Goal: Task Accomplishment & Management: Complete application form

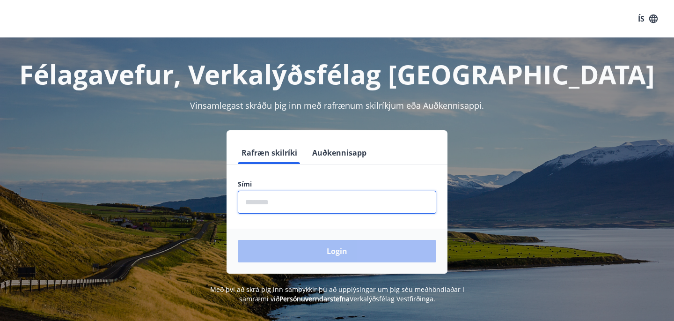
click at [262, 200] on input "phone" at bounding box center [337, 202] width 199 height 23
type input "********"
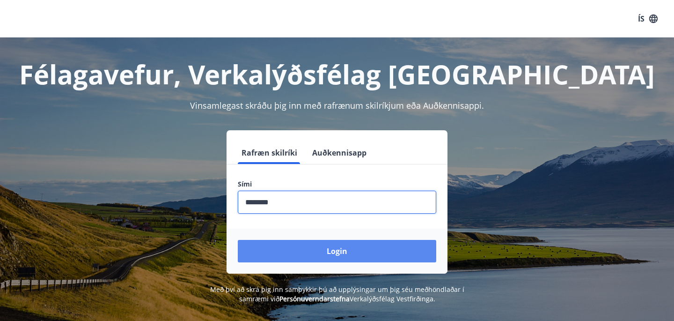
click at [301, 258] on button "Login" at bounding box center [337, 251] width 199 height 22
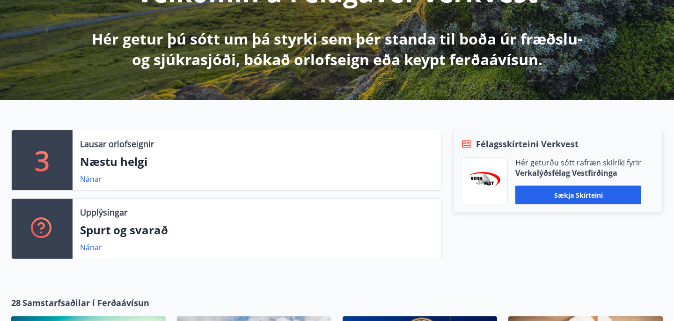
scroll to position [158, 0]
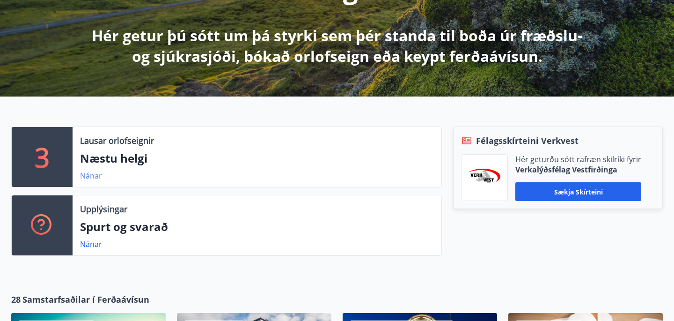
click at [92, 174] on link "Nánar" at bounding box center [91, 175] width 22 height 10
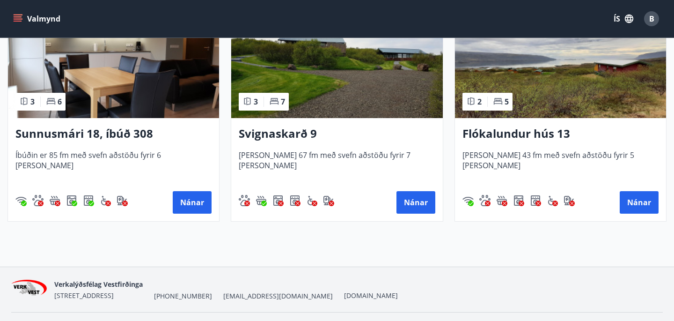
scroll to position [283, 0]
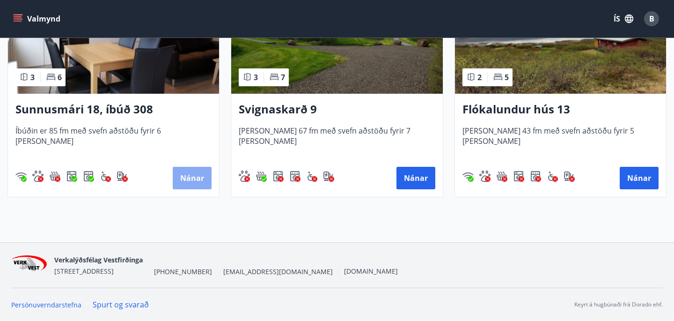
click at [194, 177] on button "Nánar" at bounding box center [192, 178] width 39 height 22
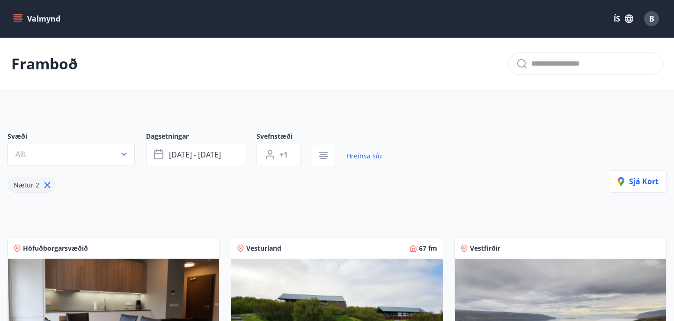
click at [20, 21] on icon "menu" at bounding box center [18, 21] width 8 height 1
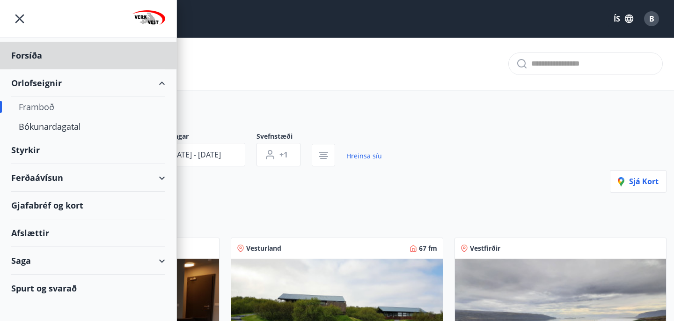
click at [25, 150] on div "Styrkir" at bounding box center [88, 150] width 154 height 28
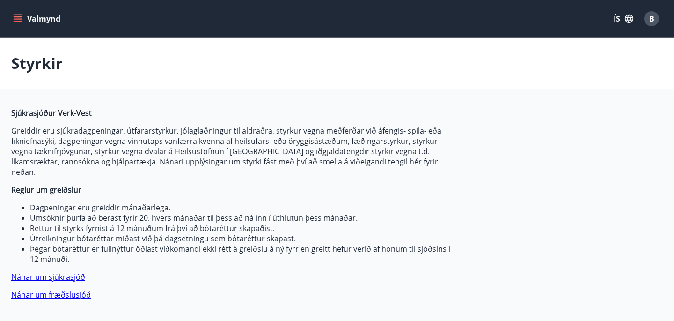
type input "***"
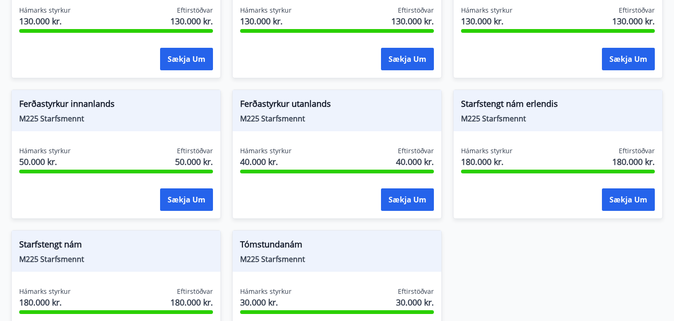
scroll to position [889, 0]
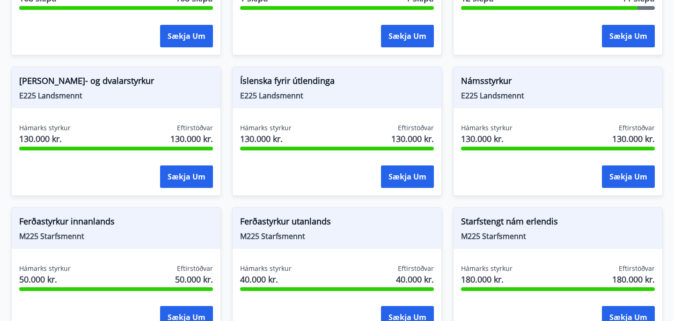
click at [84, 74] on span "[PERSON_NAME]- og dvalarstyrkur" at bounding box center [116, 82] width 194 height 16
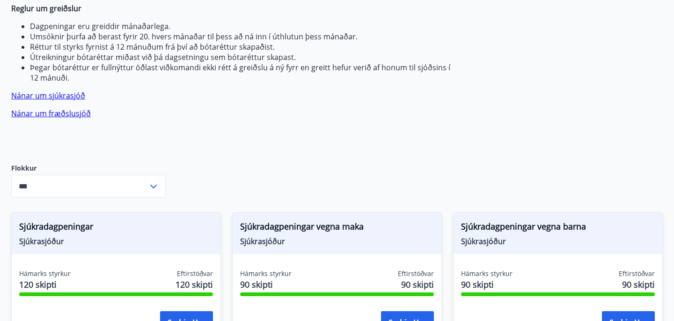
scroll to position [179, 0]
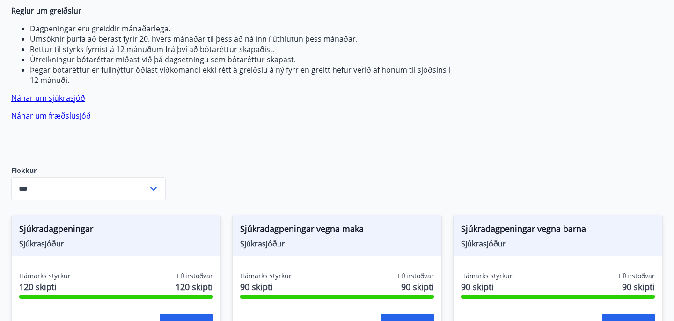
click at [57, 111] on link "Nánar um fræðslusjóð" at bounding box center [51, 116] width 80 height 10
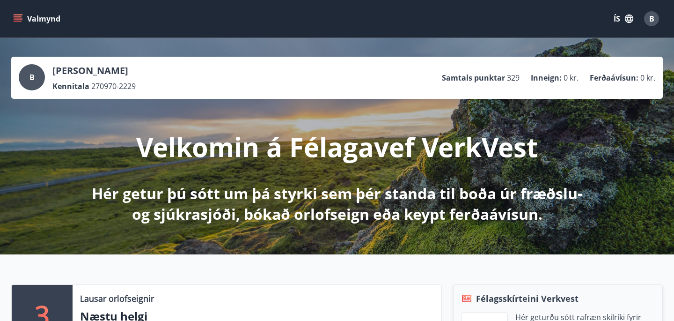
click at [18, 16] on icon "menu" at bounding box center [18, 16] width 8 height 1
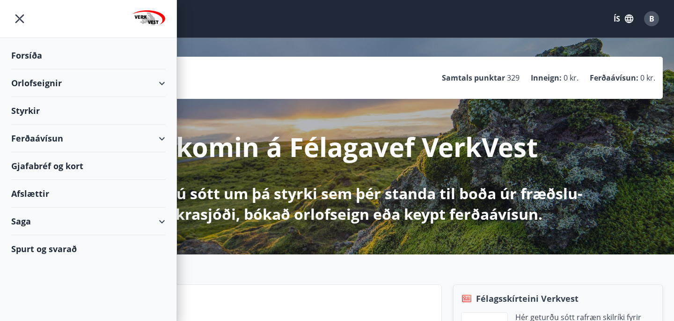
click at [32, 224] on div "Saga" at bounding box center [88, 221] width 154 height 28
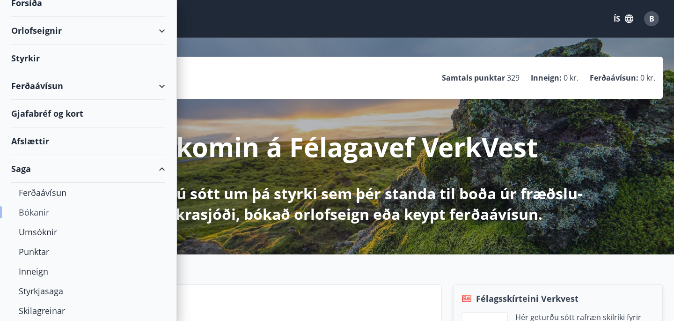
scroll to position [79, 0]
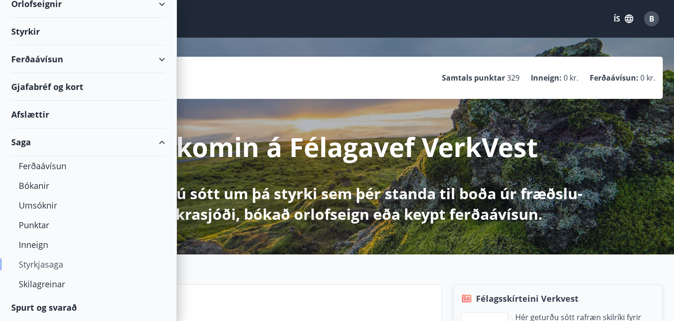
click at [57, 267] on div "Styrkjasaga" at bounding box center [88, 264] width 139 height 20
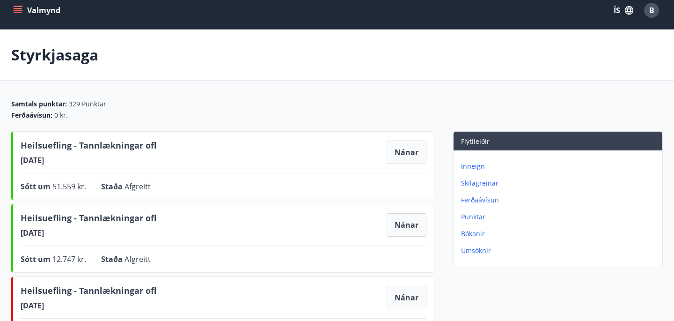
scroll to position [11, 0]
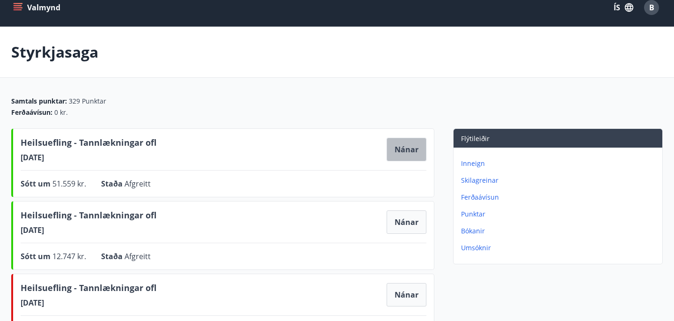
click at [408, 152] on button "Nánar" at bounding box center [407, 149] width 40 height 23
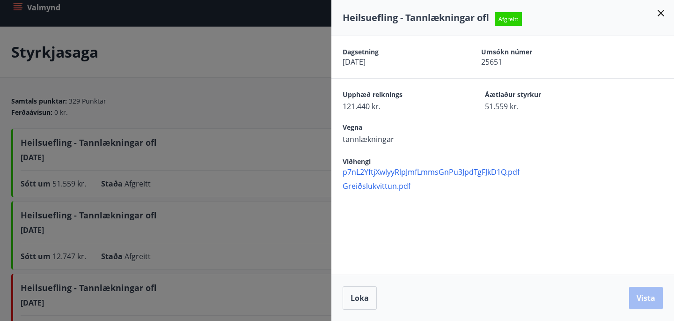
click at [377, 187] on span "Greiðslukvittun.pdf" at bounding box center [509, 186] width 332 height 10
click at [242, 66] on div at bounding box center [337, 160] width 674 height 321
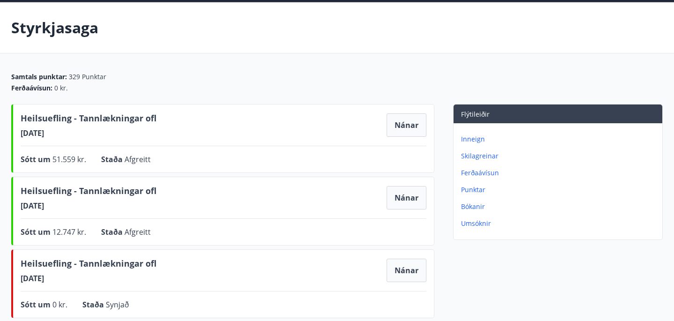
scroll to position [40, 0]
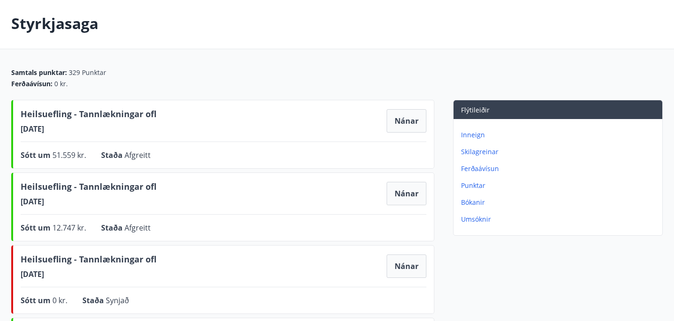
click at [477, 217] on p "Umsóknir" at bounding box center [560, 218] width 198 height 9
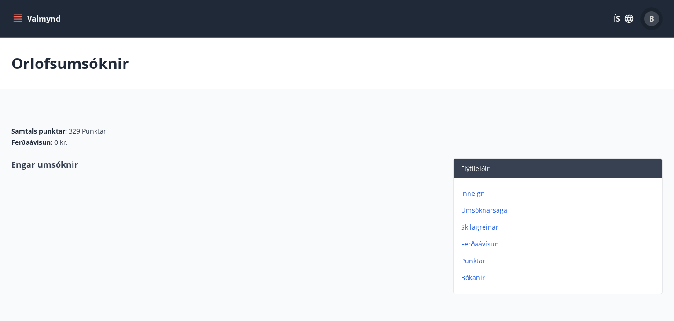
click at [651, 20] on span "B" at bounding box center [651, 19] width 5 height 10
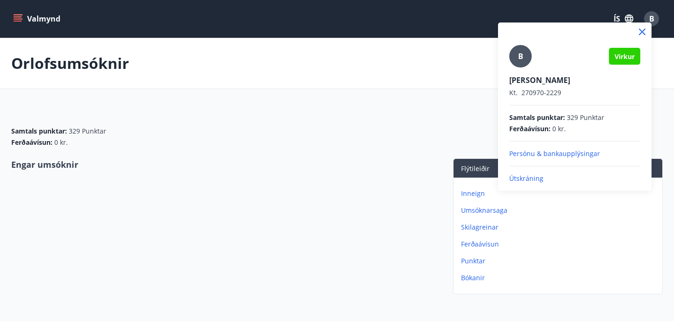
click at [425, 62] on div at bounding box center [337, 160] width 674 height 321
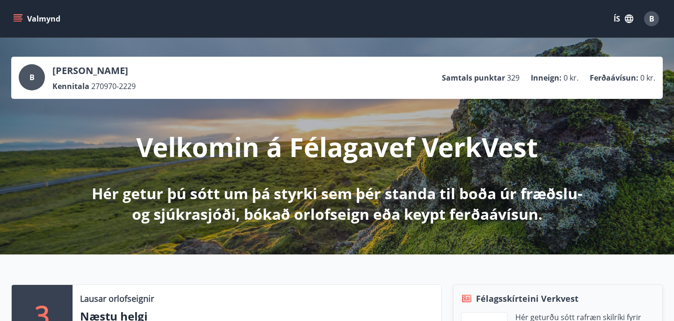
click at [22, 14] on icon "menu" at bounding box center [17, 18] width 9 height 9
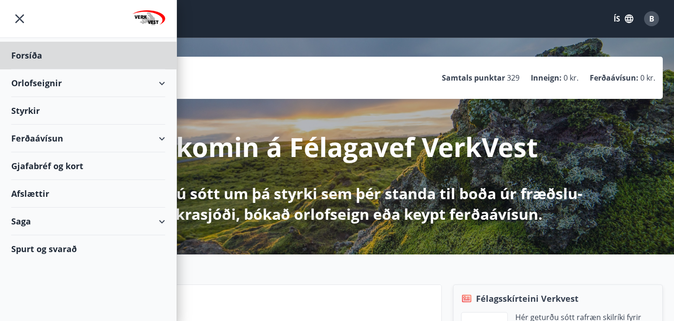
click at [39, 106] on div "Styrkir" at bounding box center [88, 111] width 154 height 28
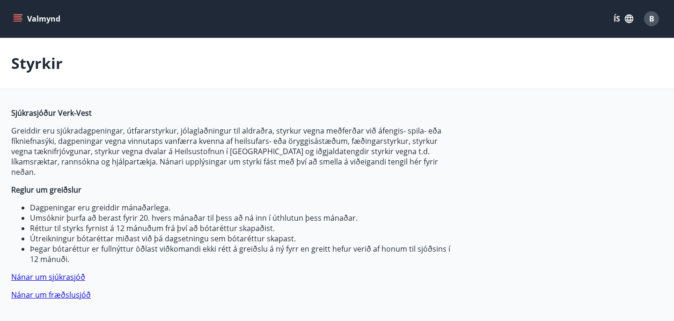
type input "***"
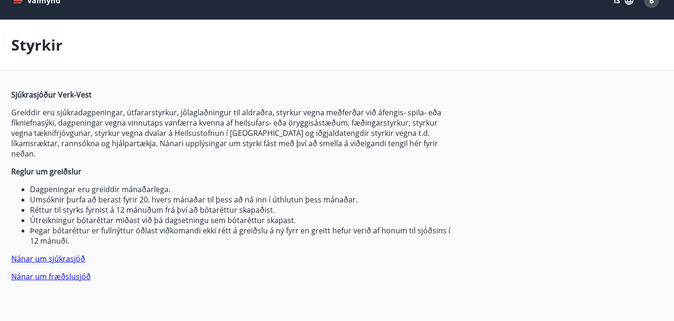
scroll to position [21, 0]
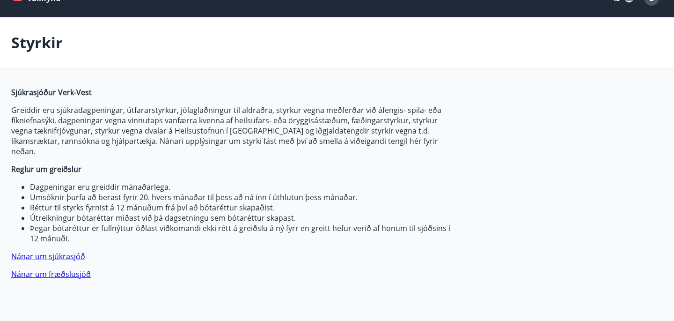
click at [47, 251] on link "Nánar um sjúkrasjóð" at bounding box center [48, 256] width 74 height 10
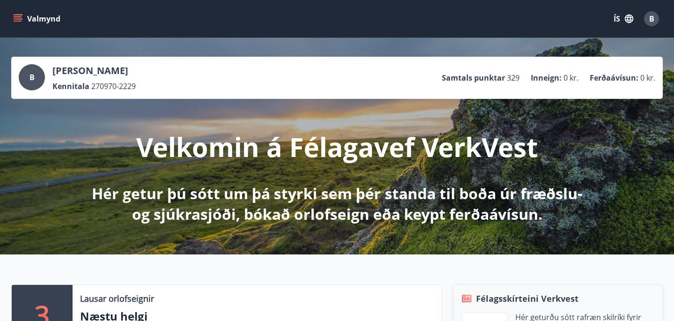
click at [21, 15] on icon "menu" at bounding box center [17, 18] width 9 height 9
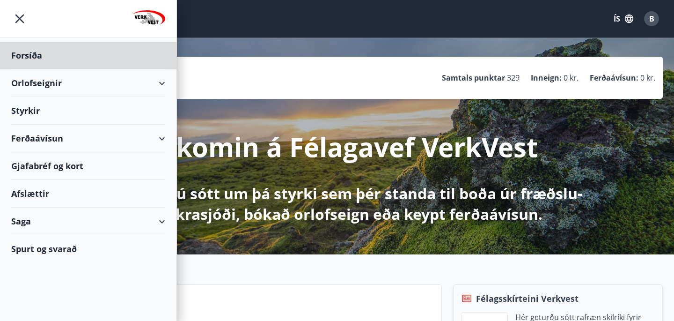
click at [45, 111] on div "Styrkir" at bounding box center [88, 111] width 154 height 28
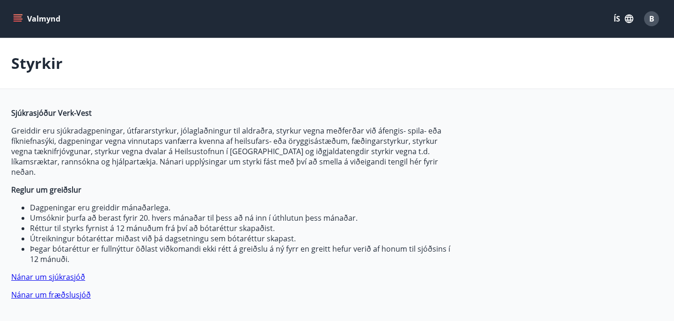
type input "***"
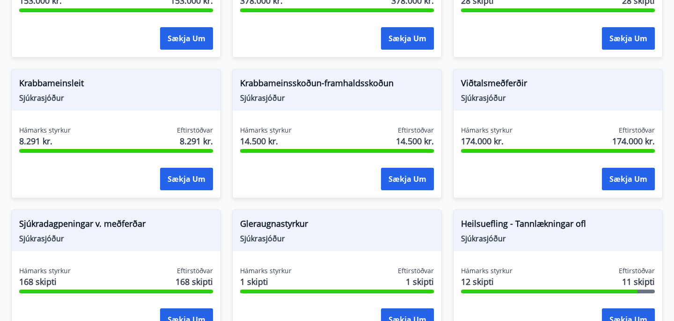
scroll to position [608, 0]
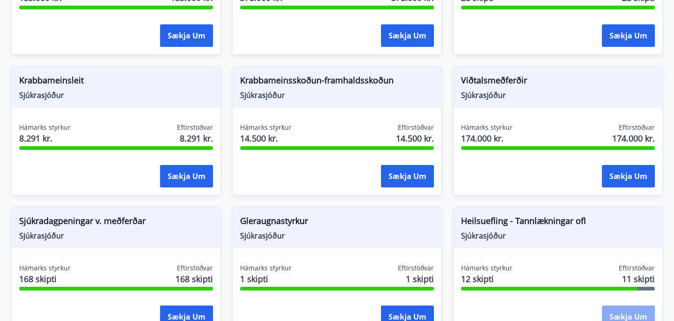
click at [621, 305] on button "Sækja um" at bounding box center [628, 316] width 53 height 22
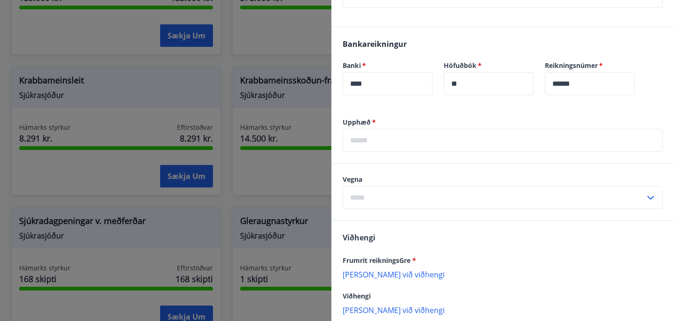
scroll to position [523, 0]
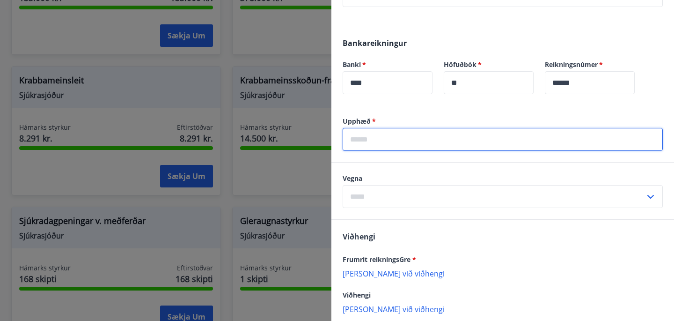
click at [357, 139] on input "text" at bounding box center [503, 139] width 320 height 23
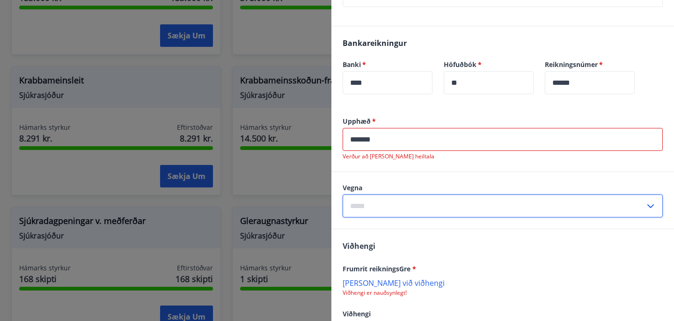
click at [362, 188] on div "Vegna ​" at bounding box center [503, 200] width 320 height 34
click at [362, 140] on input "******" at bounding box center [503, 139] width 320 height 23
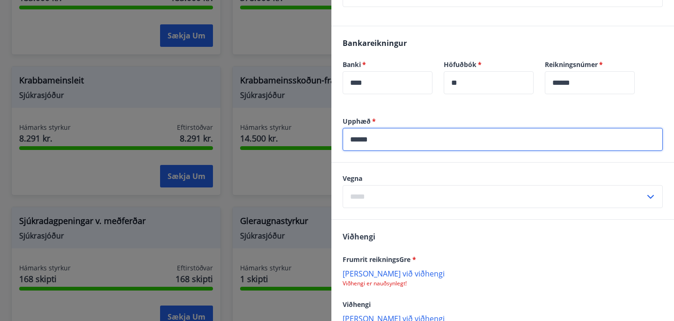
type input "*****"
click at [358, 199] on input "text" at bounding box center [494, 196] width 302 height 23
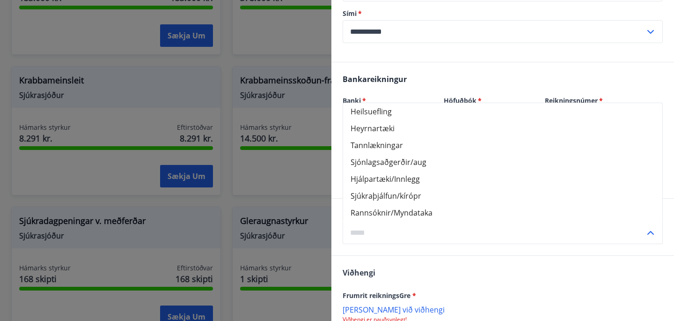
scroll to position [504, 0]
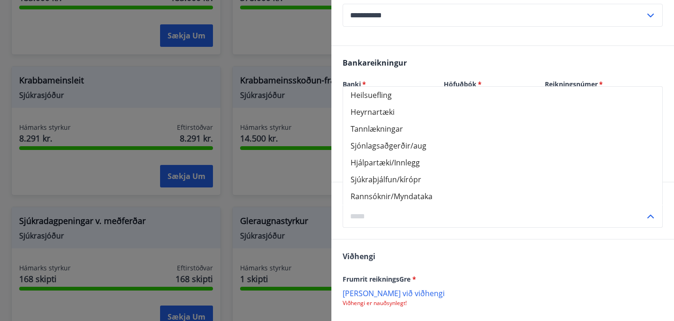
click at [379, 95] on li "Heilsuefling" at bounding box center [502, 95] width 319 height 17
type input "**********"
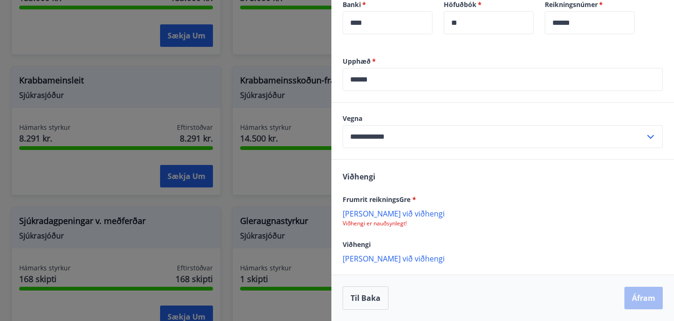
scroll to position [580, 0]
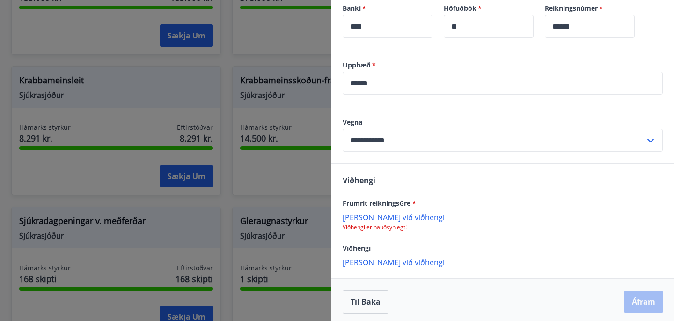
click at [372, 219] on p "[PERSON_NAME] við viðhengi" at bounding box center [503, 216] width 320 height 9
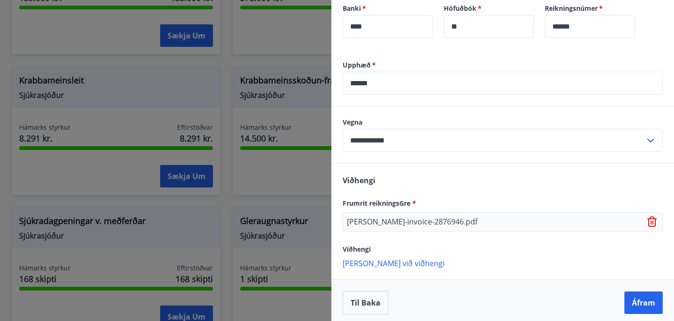
click at [366, 263] on p "[PERSON_NAME] við viðhengi" at bounding box center [503, 262] width 320 height 9
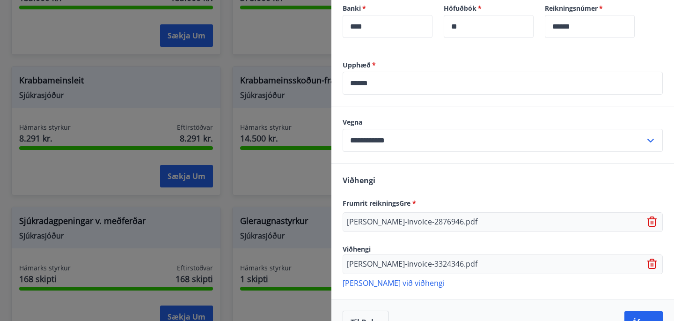
click at [386, 282] on p "[PERSON_NAME] við viðhengi" at bounding box center [503, 282] width 320 height 9
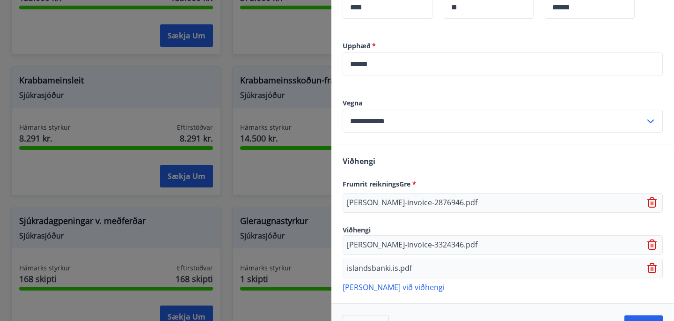
scroll to position [627, 0]
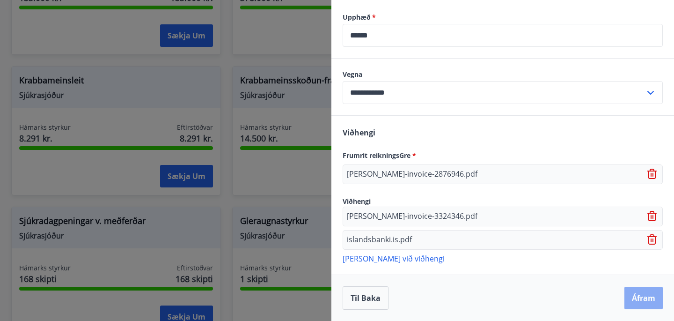
click at [643, 297] on button "Áfram" at bounding box center [644, 298] width 38 height 22
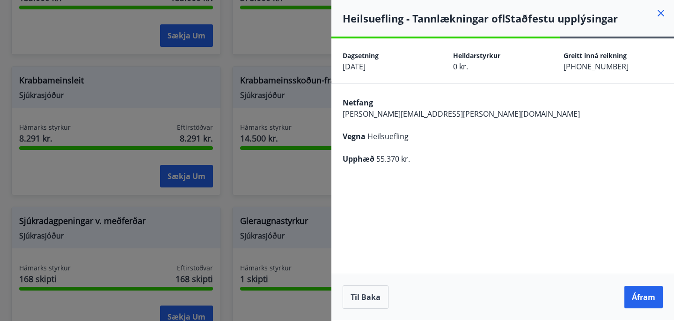
scroll to position [0, 0]
click at [643, 297] on button "Áfram" at bounding box center [644, 297] width 38 height 22
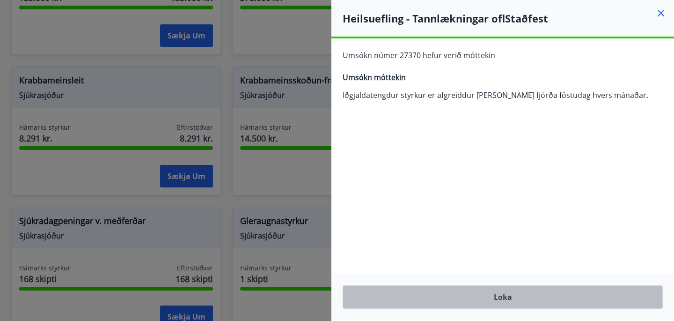
click at [510, 295] on button "Loka" at bounding box center [503, 296] width 320 height 23
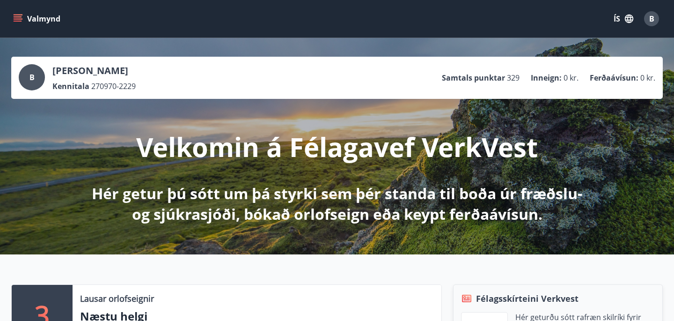
click at [19, 17] on icon "menu" at bounding box center [18, 16] width 8 height 1
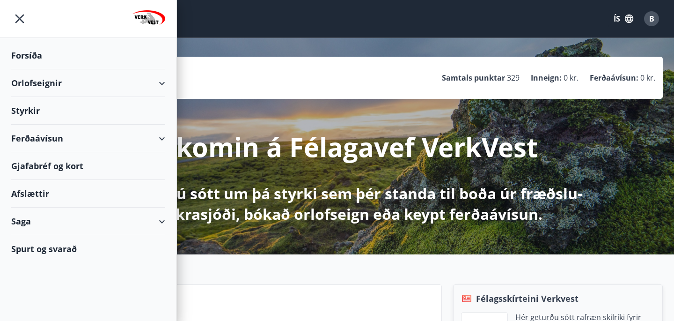
click at [25, 112] on div "Styrkir" at bounding box center [88, 111] width 154 height 28
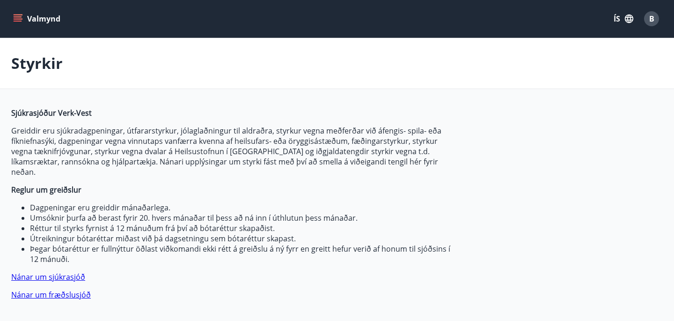
type input "***"
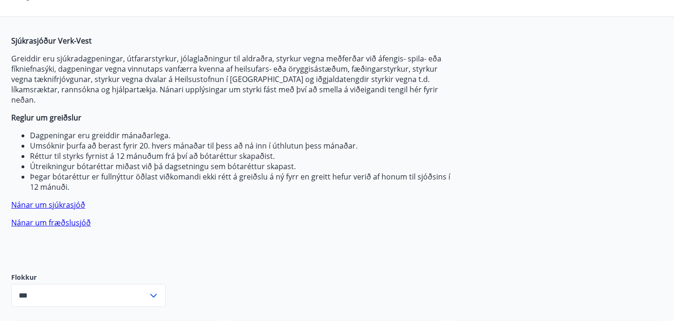
scroll to position [73, 0]
click at [46, 199] on link "Nánar um sjúkrasjóð" at bounding box center [48, 204] width 74 height 10
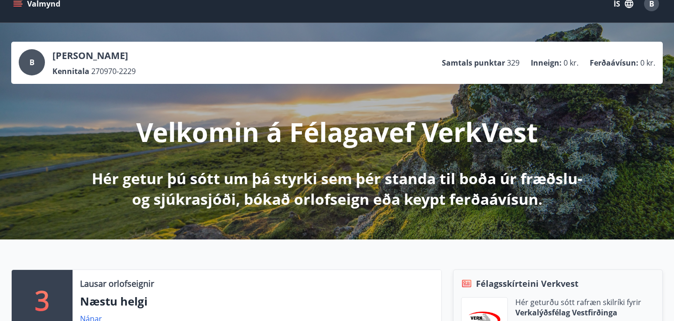
scroll to position [13, 0]
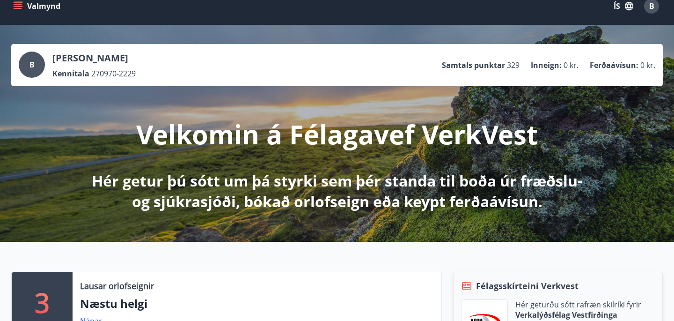
click at [20, 6] on icon "menu" at bounding box center [19, 6] width 10 height 1
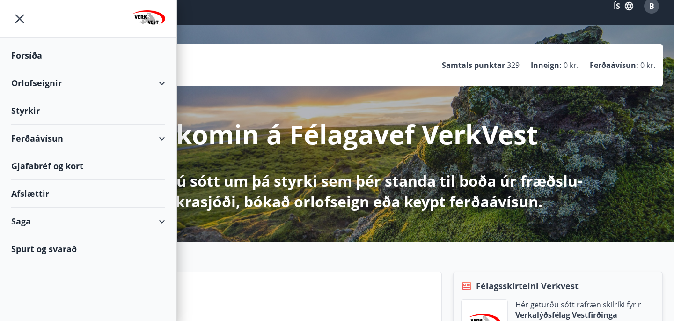
click at [58, 141] on div "Ferðaávísun" at bounding box center [88, 139] width 154 height 28
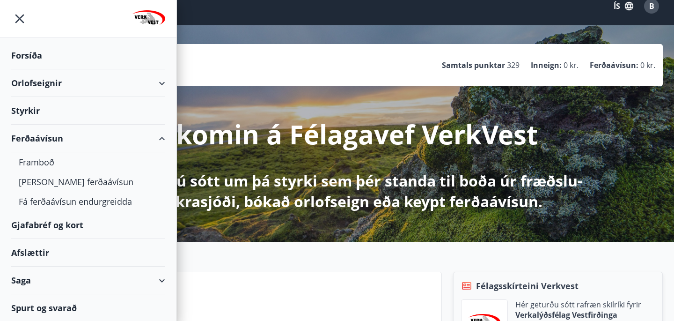
click at [51, 115] on div "Styrkir" at bounding box center [88, 111] width 154 height 28
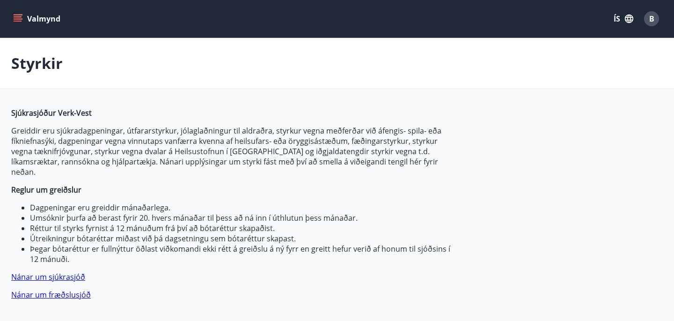
type input "***"
click at [42, 272] on link "Nánar um sjúkrasjóð" at bounding box center [48, 277] width 74 height 10
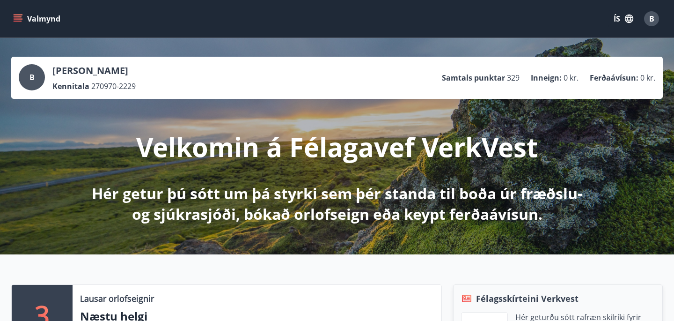
click at [303, 201] on p "Hér getur þú sótt um þá styrki sem þér standa til boða úr fræðslu- og sjúkrasjó…" at bounding box center [337, 203] width 494 height 41
click at [434, 218] on p "Hér getur þú sótt um þá styrki sem þér standa til boða úr fræðslu- og sjúkrasjó…" at bounding box center [337, 203] width 494 height 41
click at [21, 18] on icon "menu" at bounding box center [19, 18] width 10 height 1
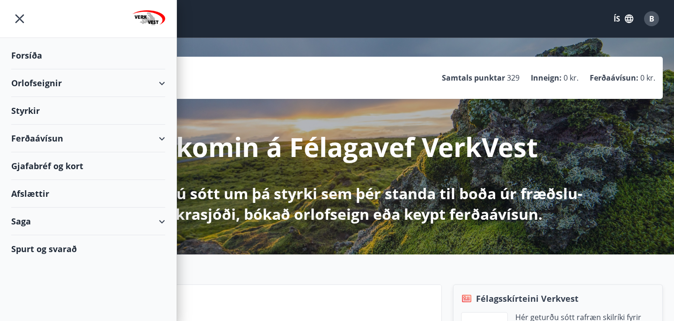
click at [27, 110] on div "Styrkir" at bounding box center [88, 111] width 154 height 28
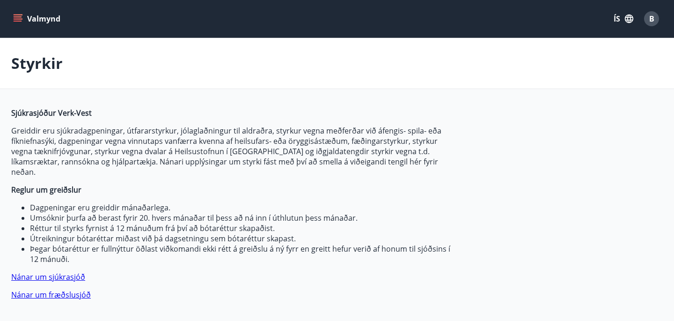
type input "***"
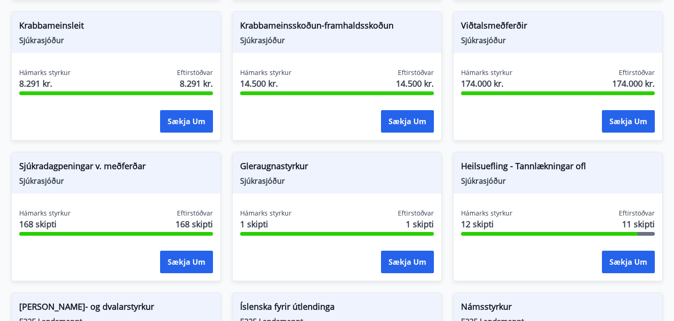
scroll to position [663, 0]
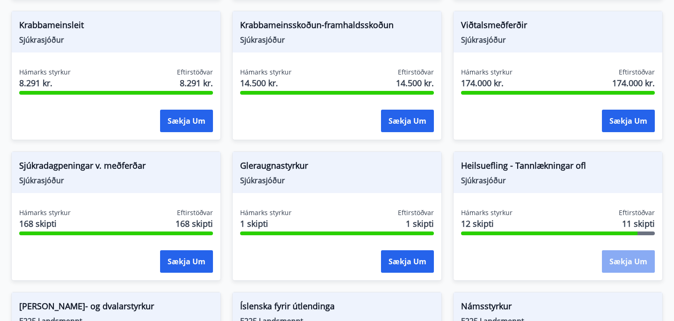
click at [635, 250] on button "Sækja um" at bounding box center [628, 261] width 53 height 22
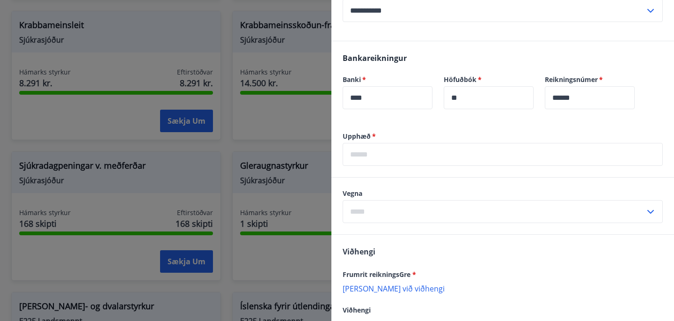
scroll to position [510, 0]
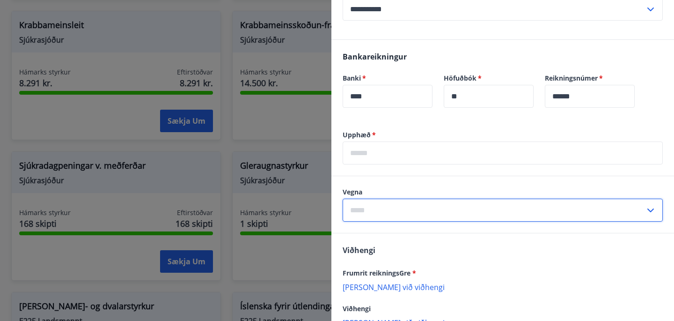
click at [362, 210] on input "text" at bounding box center [494, 210] width 302 height 23
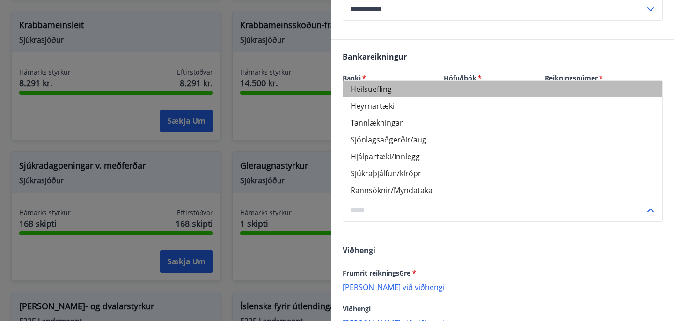
click at [370, 88] on li "Heilsuefling" at bounding box center [502, 89] width 319 height 17
type input "**********"
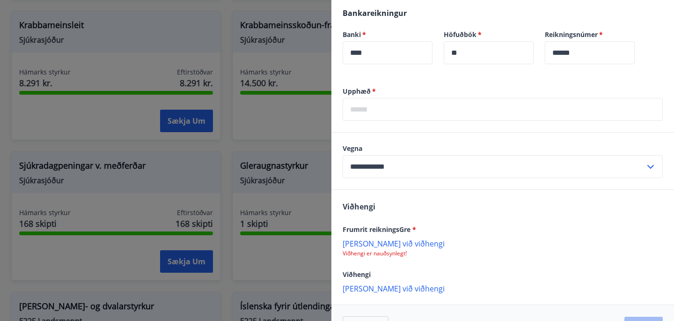
scroll to position [552, 0]
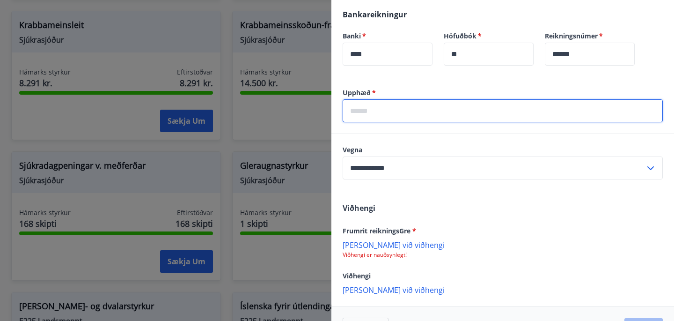
click at [358, 111] on input "text" at bounding box center [503, 110] width 320 height 23
